Goal: Ask a question

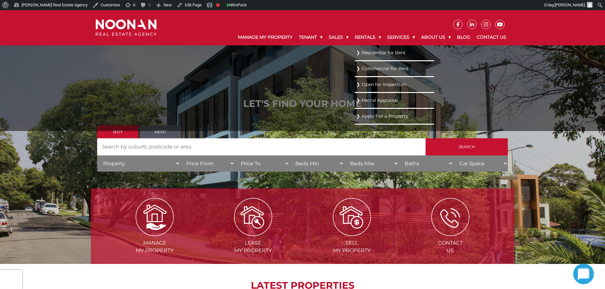
click at [363, 50] on link "Residential for Rent" at bounding box center [394, 53] width 76 height 9
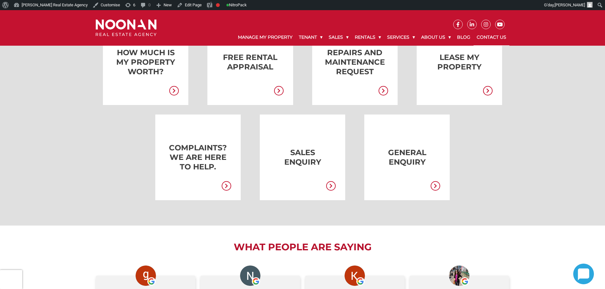
scroll to position [159, 0]
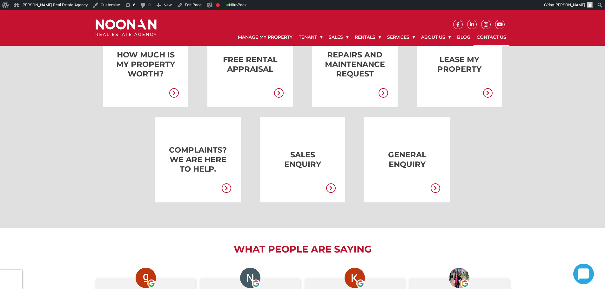
click at [420, 169] on link at bounding box center [396, 160] width 85 height 86
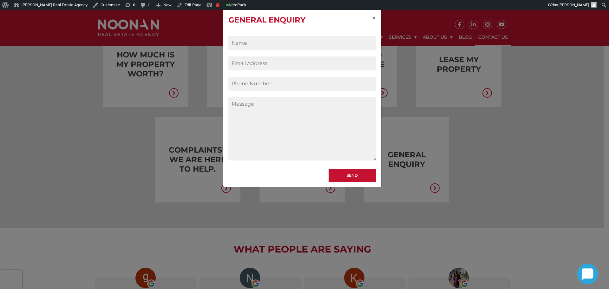
click at [289, 44] on input "Contact form" at bounding box center [302, 43] width 148 height 14
click at [284, 97] on p "Contact form" at bounding box center [302, 87] width 148 height 20
click at [286, 101] on textarea "Contact form" at bounding box center [302, 128] width 148 height 63
click at [376, 17] on span "×" at bounding box center [374, 17] width 4 height 9
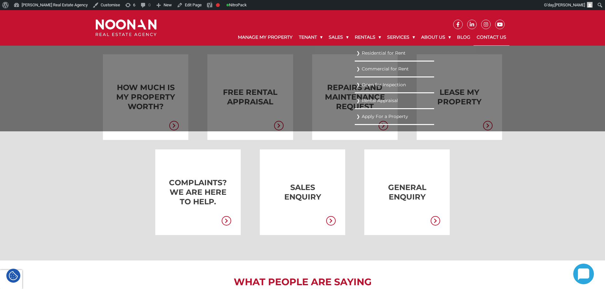
scroll to position [95, 0]
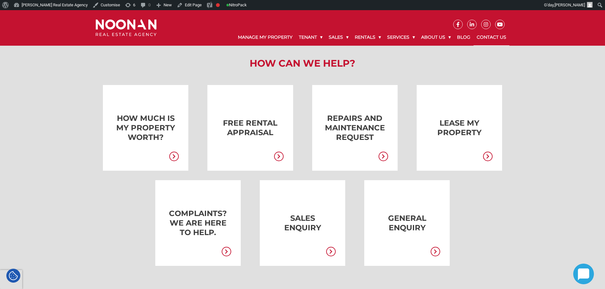
click at [356, 203] on link at bounding box center [396, 223] width 85 height 86
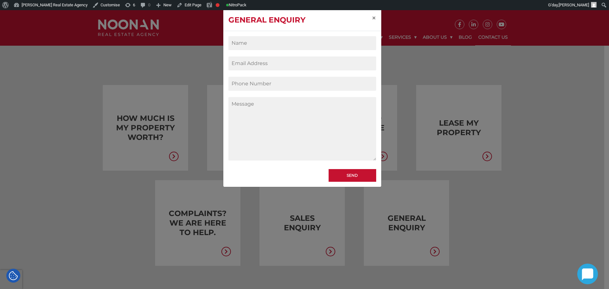
click at [268, 203] on div "General Enquiry × Send" at bounding box center [304, 144] width 609 height 289
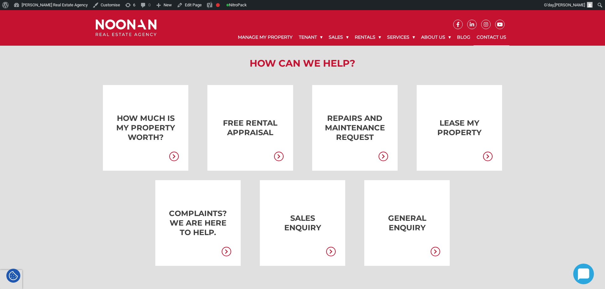
click at [209, 215] on link at bounding box center [188, 223] width 85 height 86
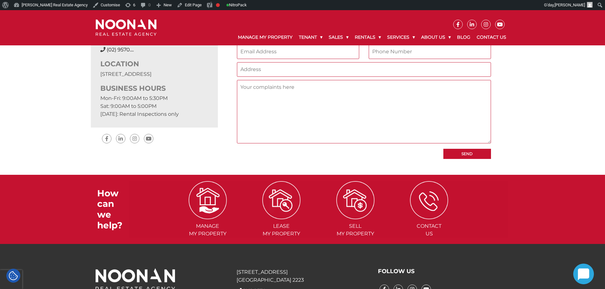
scroll to position [127, 0]
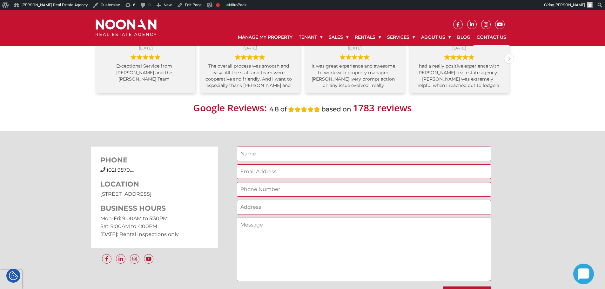
scroll to position [413, 0]
